Goal: Task Accomplishment & Management: Use online tool/utility

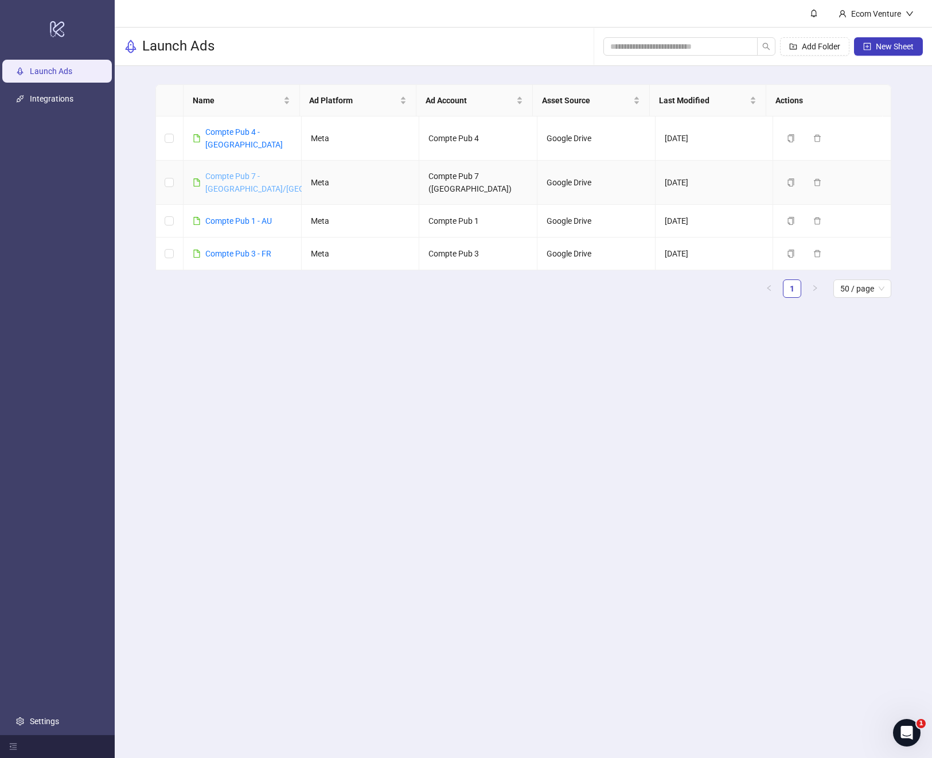
click at [240, 172] on link "Compte Pub 7 - [GEOGRAPHIC_DATA]/[GEOGRAPHIC_DATA]" at bounding box center [284, 183] width 158 height 22
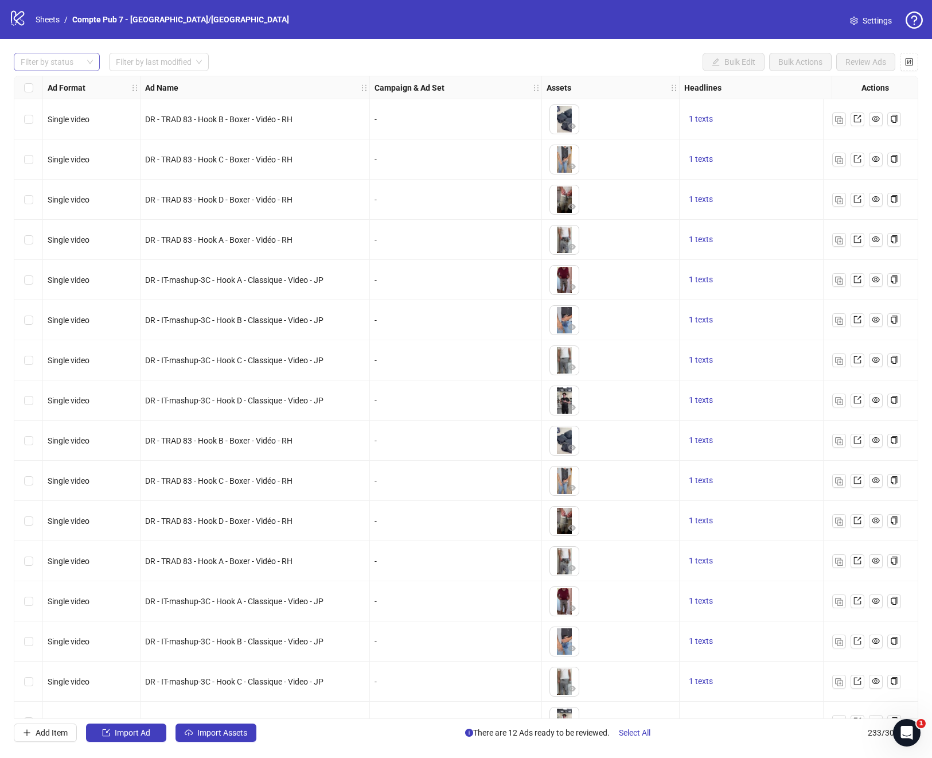
click at [53, 63] on div at bounding box center [50, 62] width 69 height 16
click at [166, 65] on input "search" at bounding box center [154, 61] width 76 height 17
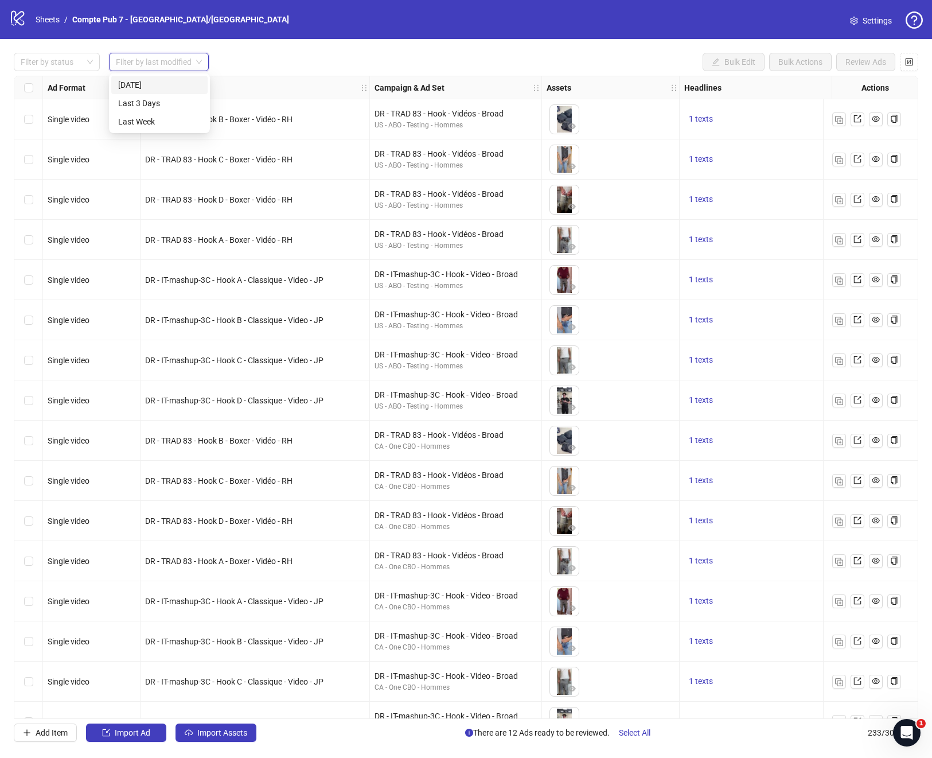
click at [482, 604] on div "CA - One CBO - Hommes" at bounding box center [456, 607] width 162 height 11
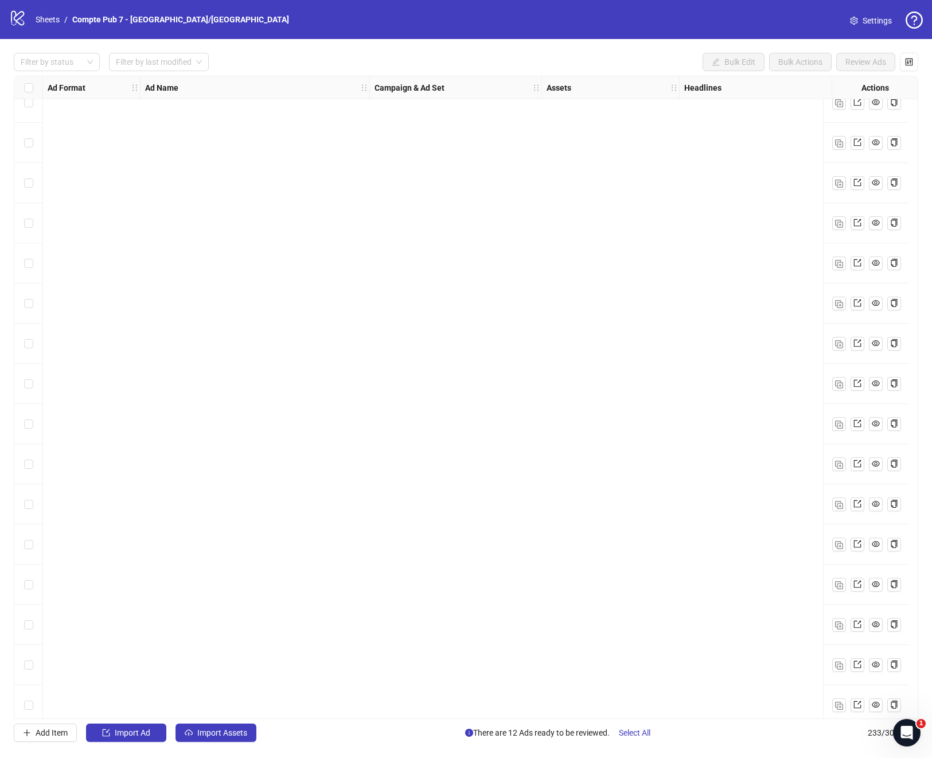
scroll to position [8744, 0]
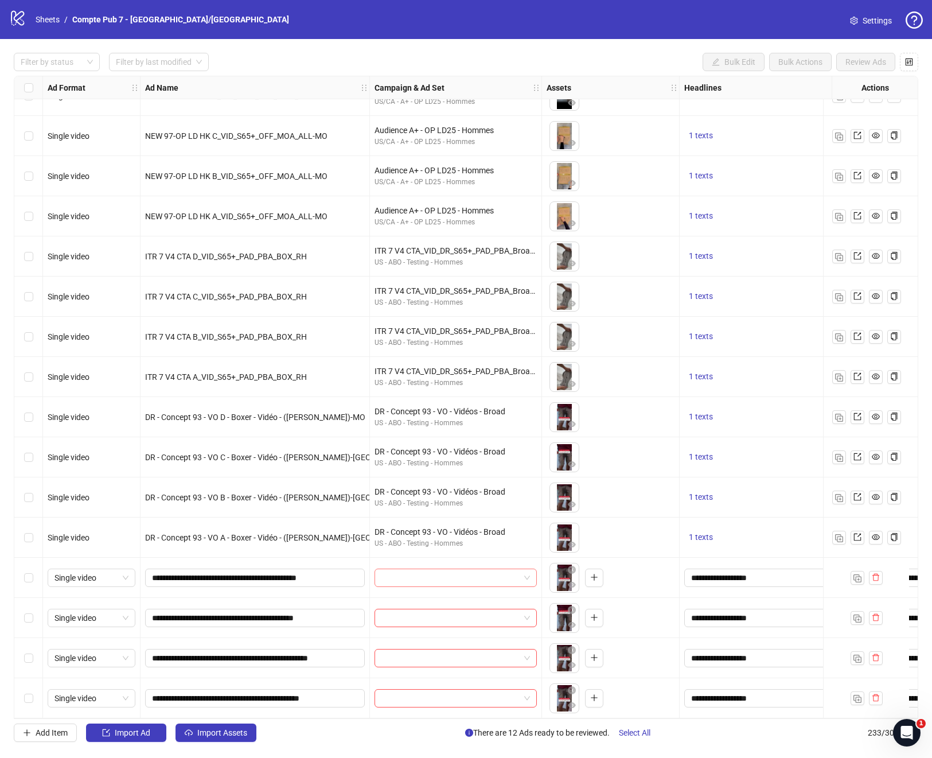
click at [430, 571] on input "search" at bounding box center [451, 577] width 138 height 17
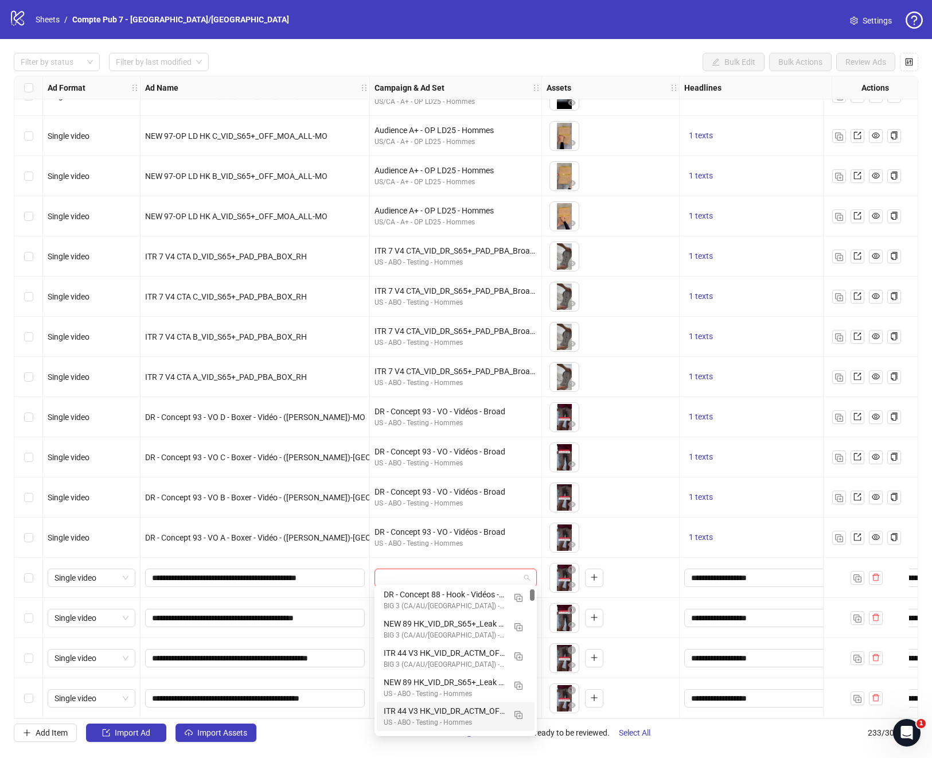
scroll to position [148, 0]
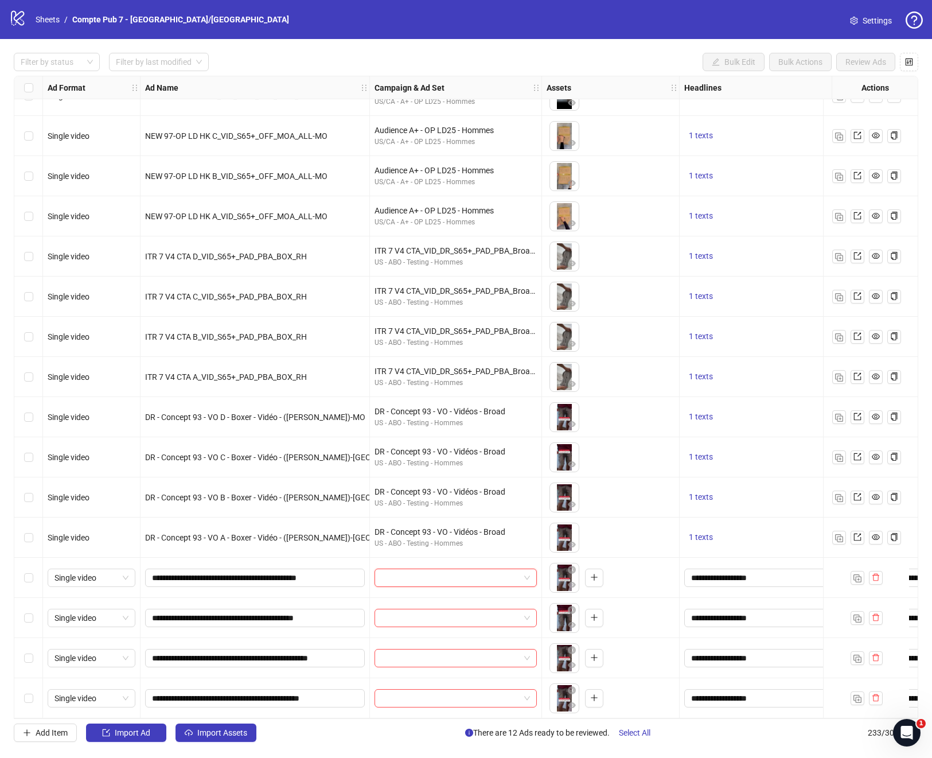
click at [34, 572] on div "Select row 230" at bounding box center [28, 578] width 29 height 40
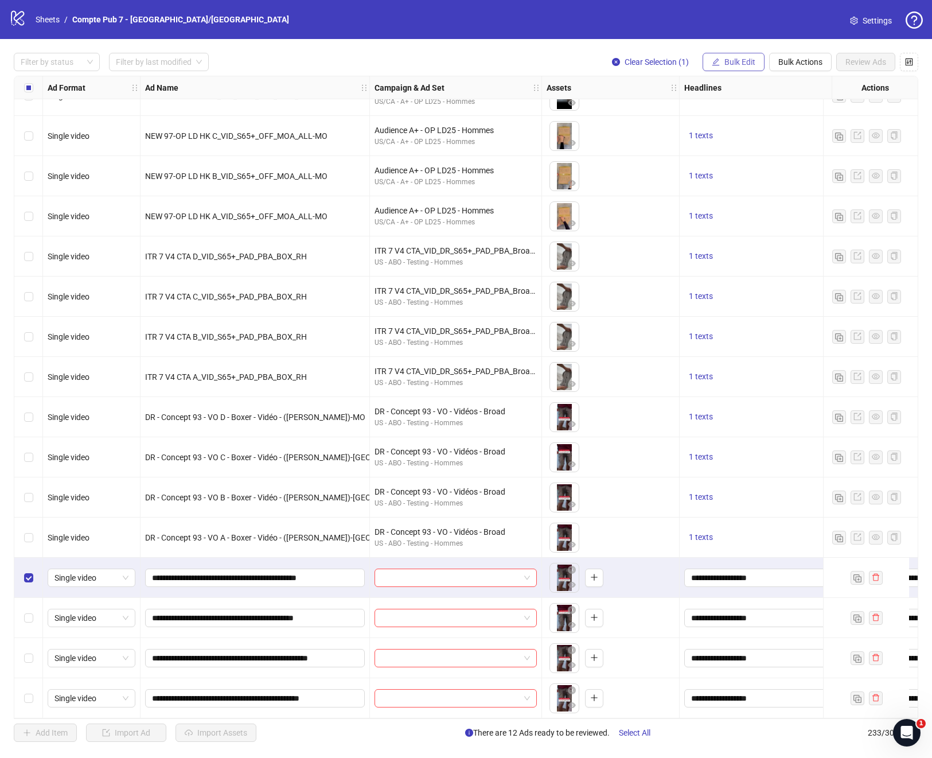
click at [741, 63] on span "Bulk Edit" at bounding box center [740, 61] width 31 height 9
click at [726, 123] on span "Campaign & Ad Set" at bounding box center [745, 121] width 68 height 13
click at [780, 110] on span at bounding box center [702, 111] width 158 height 17
